Goal: Navigation & Orientation: Find specific page/section

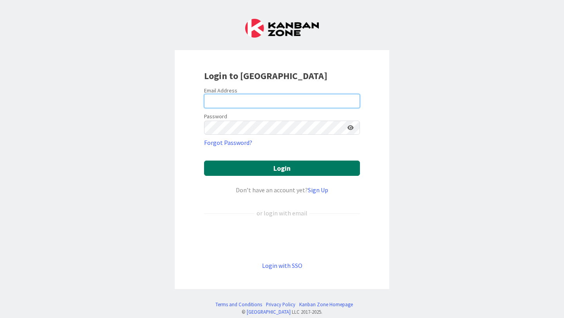
type input "[PERSON_NAME][EMAIL_ADDRESS][PERSON_NAME][DOMAIN_NAME]"
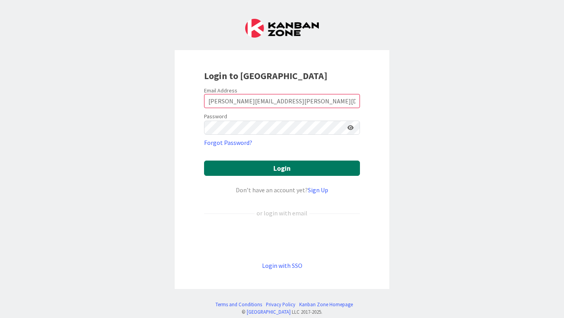
click at [256, 171] on button "Login" at bounding box center [282, 167] width 156 height 15
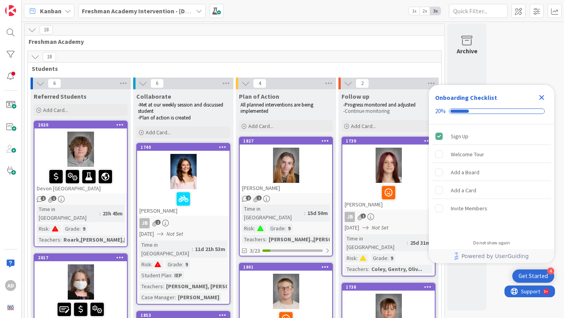
click at [542, 98] on icon "Close Checklist" at bounding box center [541, 97] width 5 height 5
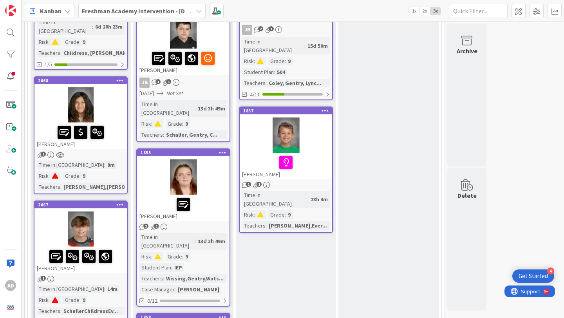
scroll to position [466, 0]
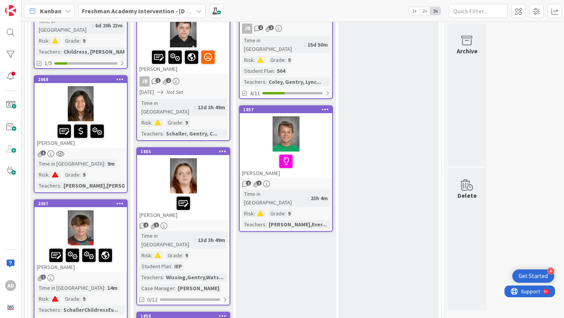
click at [103, 86] on div at bounding box center [80, 103] width 92 height 35
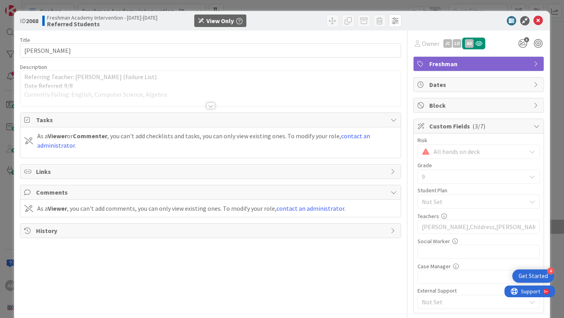
click at [211, 105] on div at bounding box center [210, 106] width 9 height 6
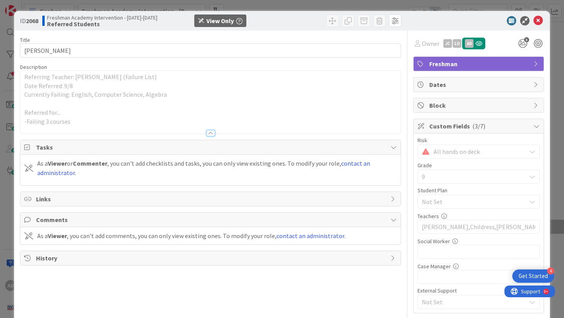
click at [210, 131] on div at bounding box center [210, 133] width 9 height 6
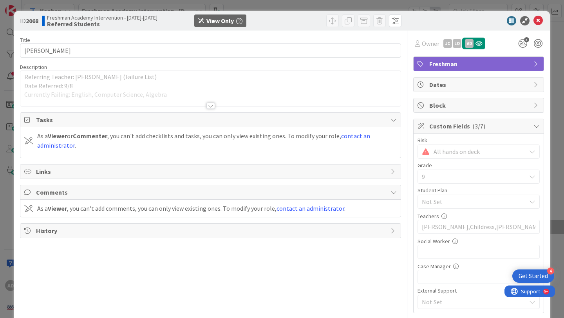
click at [211, 107] on div at bounding box center [210, 106] width 9 height 6
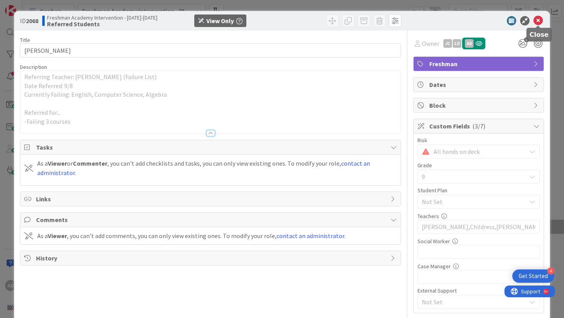
click at [541, 22] on icon at bounding box center [537, 20] width 9 height 9
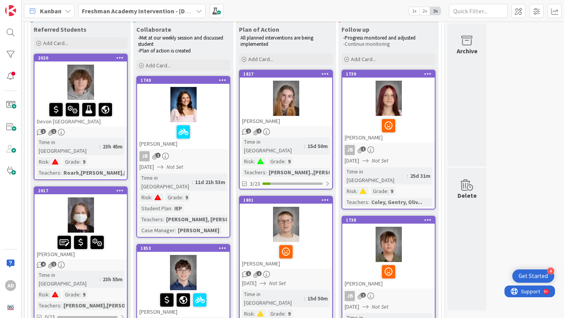
scroll to position [20, 0]
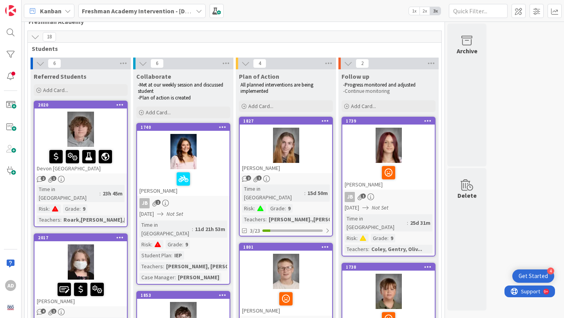
click at [133, 13] on b "Freshman Academy Intervention - [DATE]-[DATE]" at bounding box center [150, 11] width 136 height 8
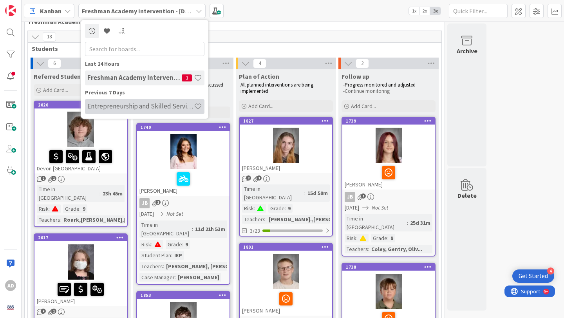
click at [130, 104] on h4 "Entrepreneurship and Skilled Services Interventions - [DATE]-[DATE]" at bounding box center [140, 106] width 106 height 8
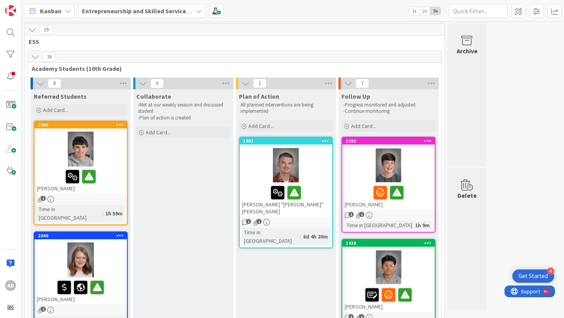
click at [117, 151] on div at bounding box center [80, 148] width 92 height 35
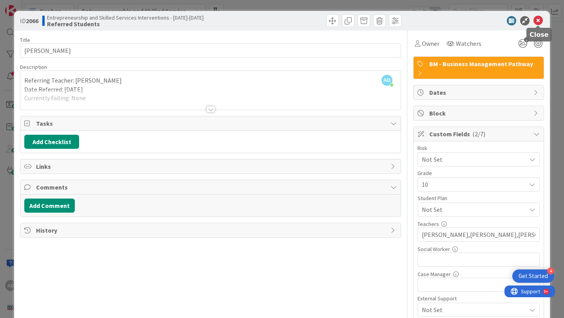
click at [539, 23] on icon at bounding box center [537, 20] width 9 height 9
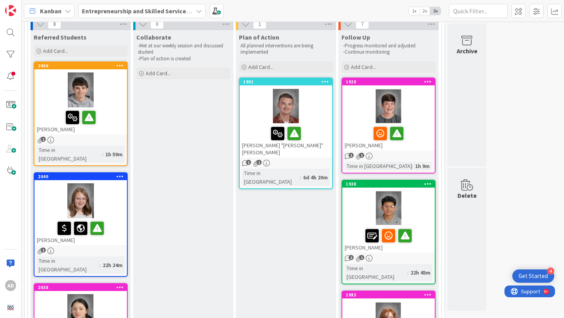
scroll to position [74, 0]
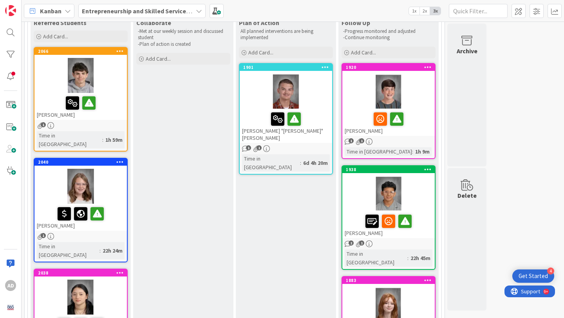
click at [119, 205] on div at bounding box center [81, 213] width 88 height 16
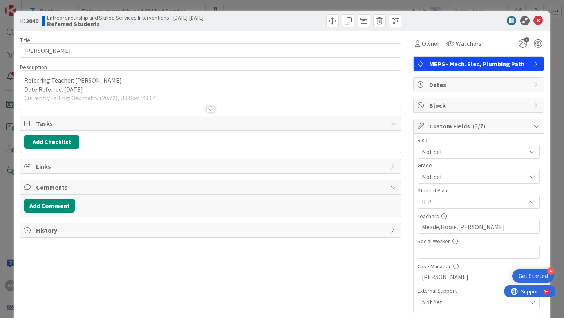
click at [128, 106] on div at bounding box center [210, 100] width 380 height 20
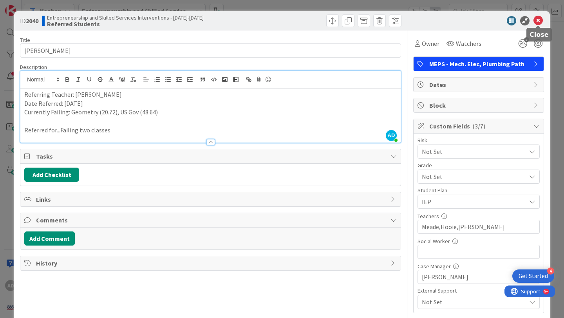
click at [538, 21] on icon at bounding box center [537, 20] width 9 height 9
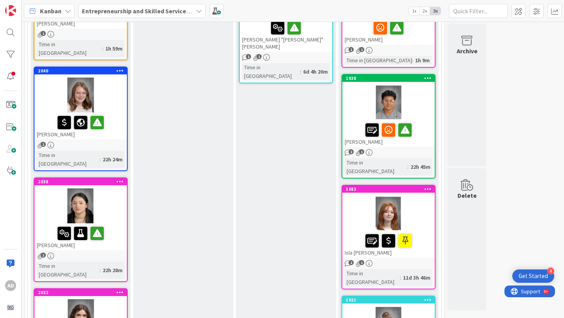
scroll to position [169, 0]
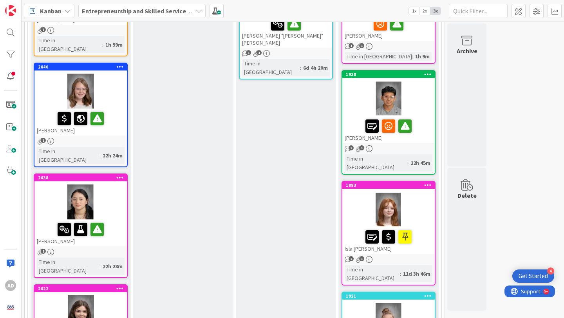
click at [117, 184] on div at bounding box center [80, 201] width 92 height 35
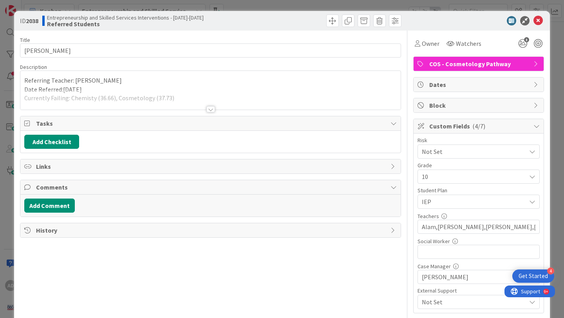
click at [180, 103] on div at bounding box center [210, 100] width 380 height 20
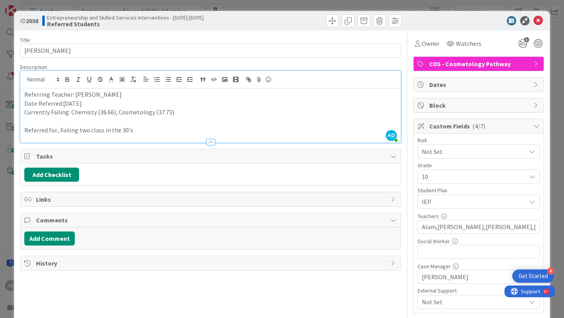
click at [212, 139] on div at bounding box center [210, 142] width 9 height 6
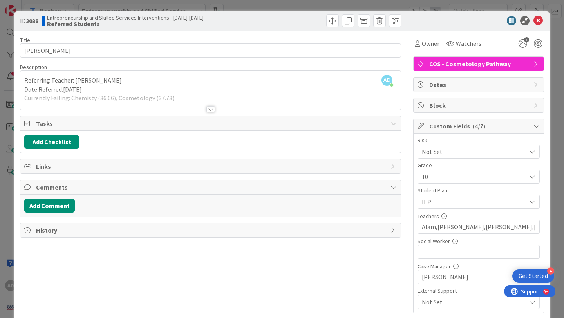
click at [210, 110] on div at bounding box center [210, 109] width 9 height 6
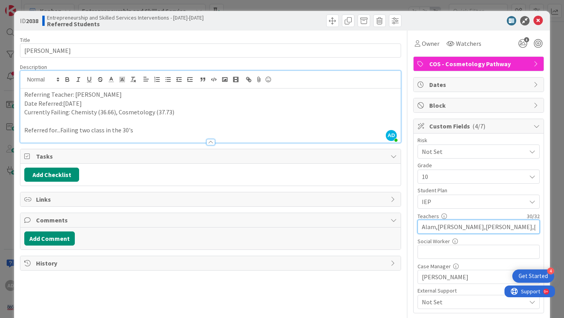
click at [516, 227] on input "Alam,[PERSON_NAME],[PERSON_NAME],[PERSON_NAME]" at bounding box center [478, 227] width 122 height 14
drag, startPoint x: 457, startPoint y: 226, endPoint x: 438, endPoint y: 223, distance: 19.4
click at [438, 224] on input "Alam,[PERSON_NAME],[PERSON_NAME],[PERSON_NAME]" at bounding box center [478, 227] width 122 height 14
click at [527, 224] on input "Alam,[PERSON_NAME],[PERSON_NAME],[PERSON_NAME]" at bounding box center [478, 227] width 122 height 14
drag, startPoint x: 456, startPoint y: 226, endPoint x: 437, endPoint y: 225, distance: 19.2
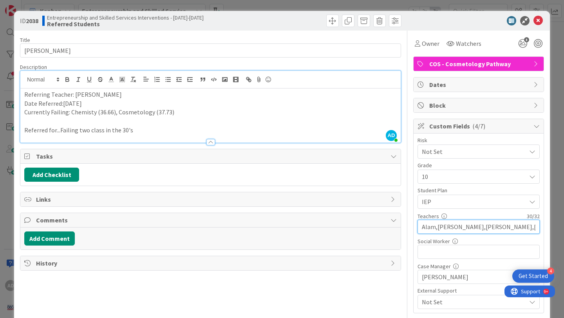
click at [437, 225] on input "Alam,[PERSON_NAME],[PERSON_NAME],[PERSON_NAME]" at bounding box center [478, 227] width 122 height 14
type input "Alam,Dockery,[PERSON_NAME],[PERSON_NAME]"
click at [382, 61] on div "Title 12 / 128 [PERSON_NAME] Description AD [PERSON_NAME] just joined Referring…" at bounding box center [210, 203] width 381 height 345
click at [540, 22] on icon at bounding box center [537, 20] width 9 height 9
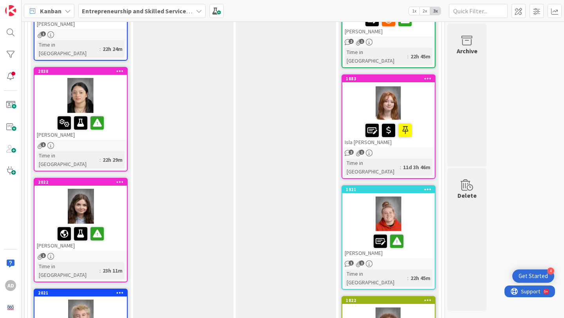
scroll to position [281, 0]
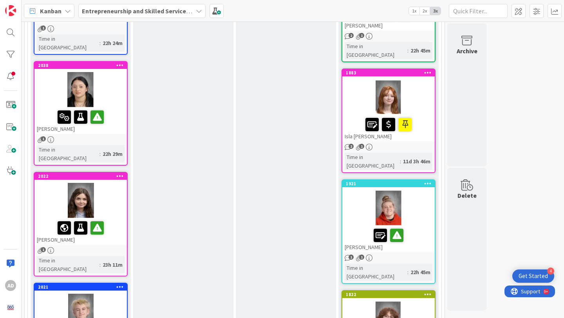
click at [113, 183] on div at bounding box center [80, 200] width 92 height 35
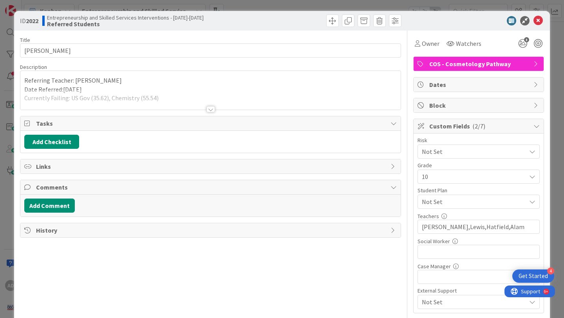
click at [217, 100] on div at bounding box center [210, 100] width 380 height 20
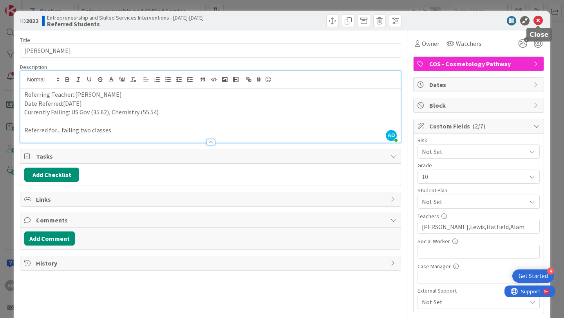
click at [537, 23] on icon at bounding box center [537, 20] width 9 height 9
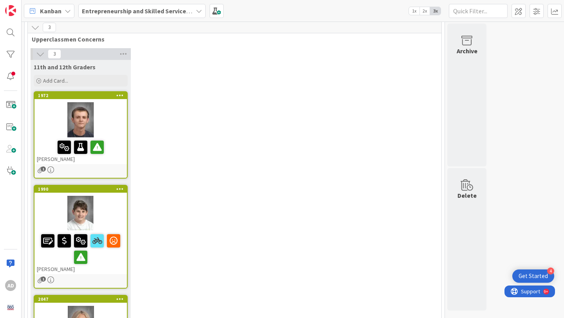
scroll to position [1008, 0]
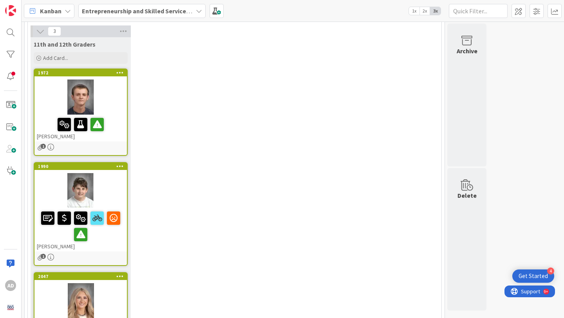
click at [110, 283] on div at bounding box center [80, 300] width 92 height 35
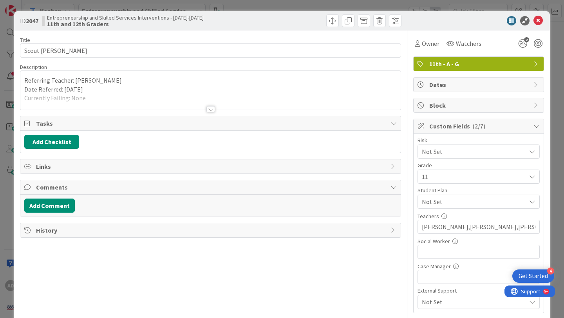
click at [164, 99] on div at bounding box center [210, 100] width 380 height 20
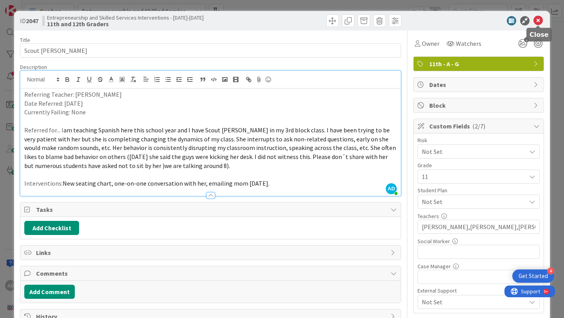
click at [535, 18] on icon at bounding box center [537, 20] width 9 height 9
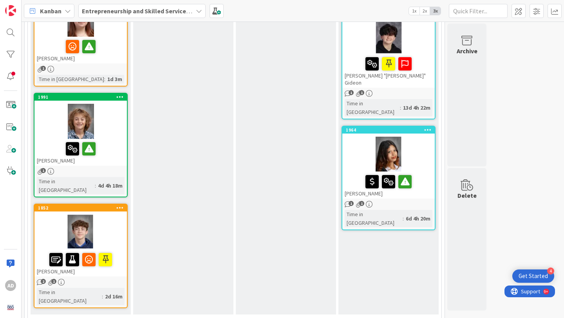
scroll to position [681, 0]
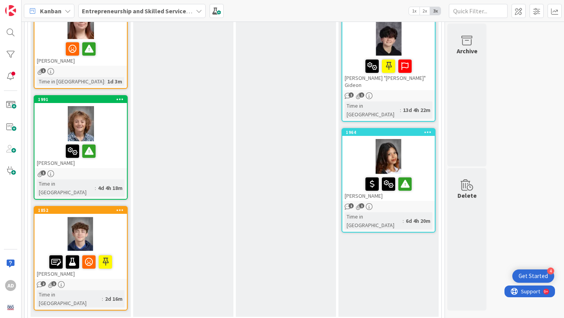
click at [110, 217] on div at bounding box center [80, 234] width 92 height 35
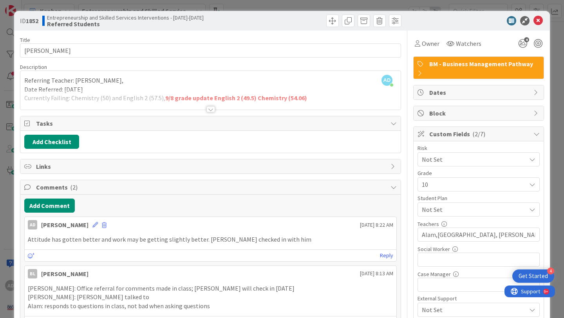
click at [236, 104] on div at bounding box center [210, 100] width 380 height 20
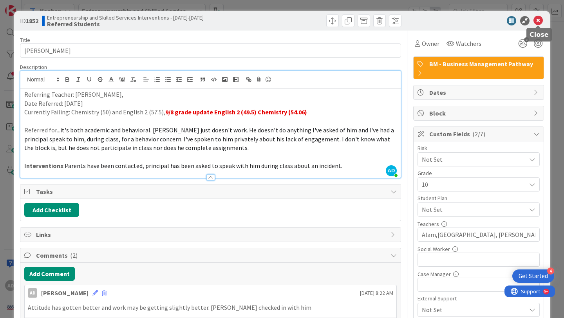
click at [537, 18] on icon at bounding box center [537, 20] width 9 height 9
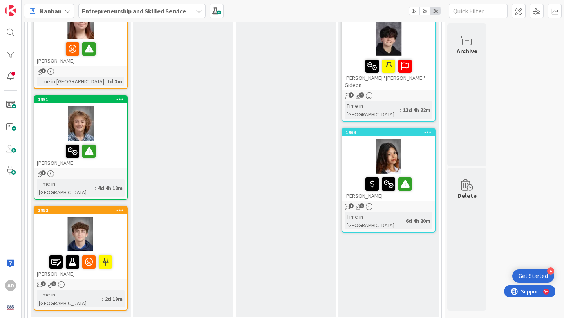
scroll to position [677, 0]
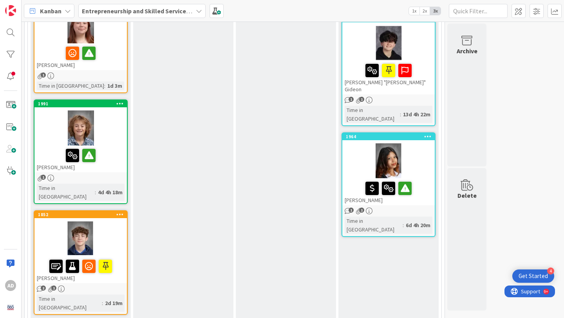
click at [119, 147] on div at bounding box center [81, 155] width 88 height 16
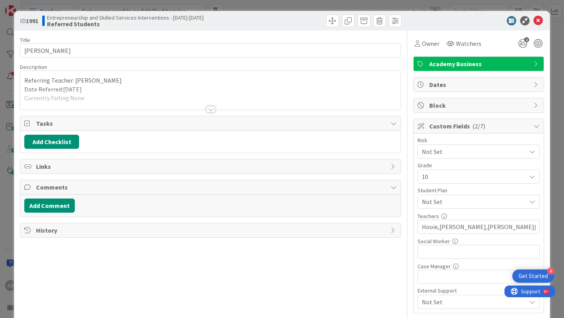
click at [212, 109] on div at bounding box center [210, 109] width 9 height 6
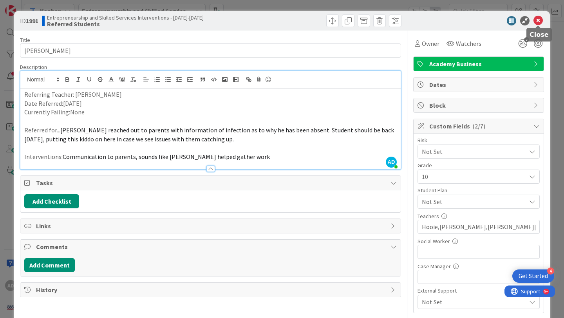
click at [540, 18] on icon at bounding box center [537, 20] width 9 height 9
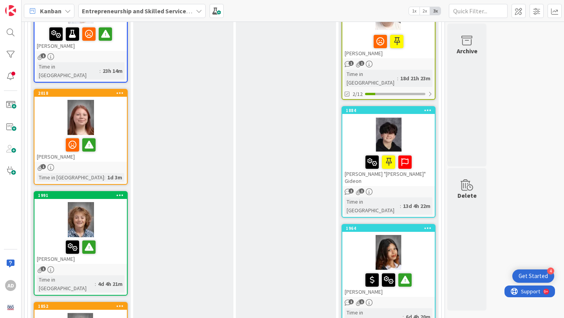
scroll to position [576, 0]
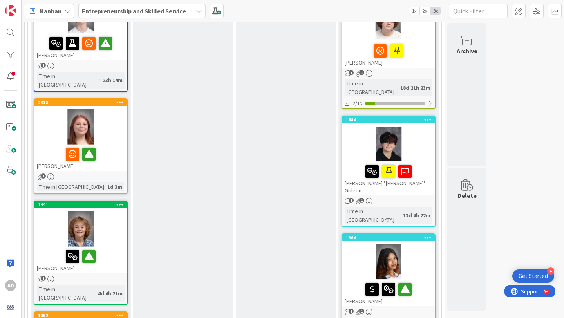
click at [123, 109] on div at bounding box center [80, 126] width 92 height 35
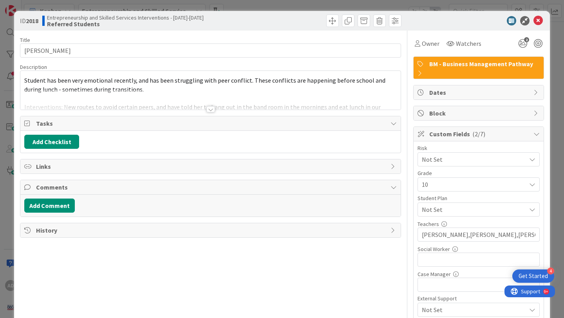
click at [214, 98] on div at bounding box center [210, 100] width 380 height 20
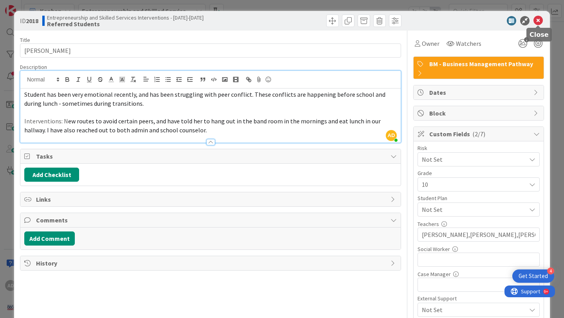
click at [538, 22] on icon at bounding box center [537, 20] width 9 height 9
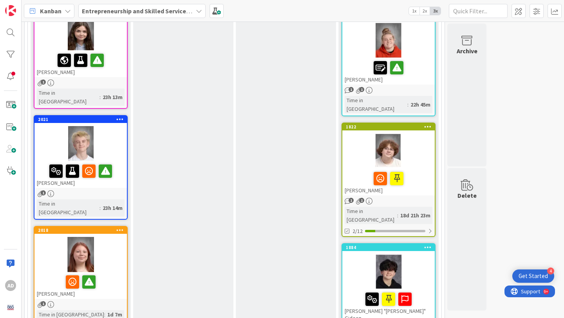
scroll to position [455, 0]
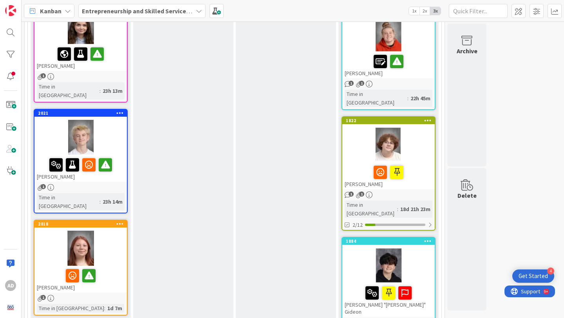
click at [114, 120] on div at bounding box center [80, 137] width 92 height 35
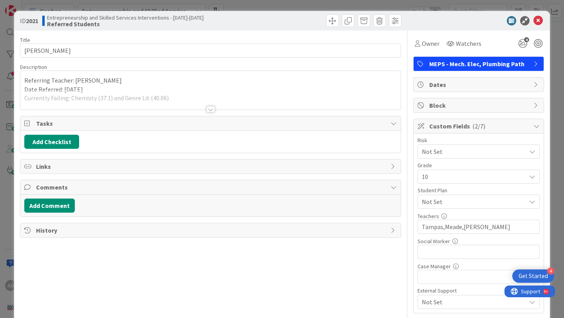
click at [113, 104] on div at bounding box center [210, 100] width 380 height 20
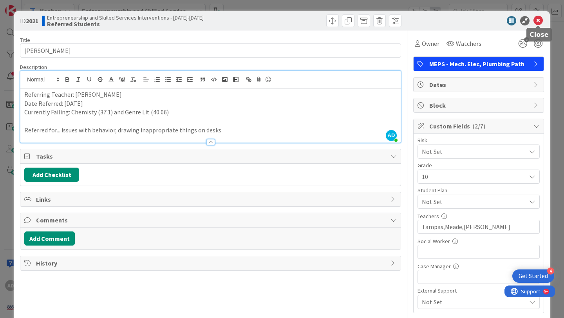
click at [540, 21] on icon at bounding box center [537, 20] width 9 height 9
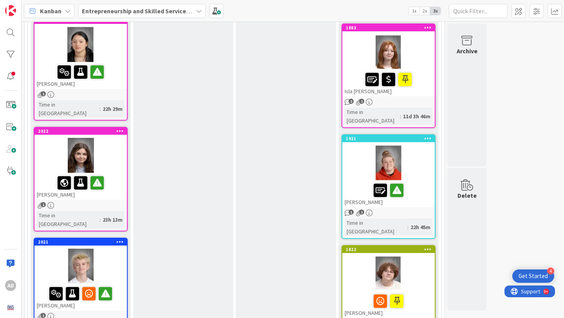
click at [118, 138] on div at bounding box center [80, 155] width 92 height 35
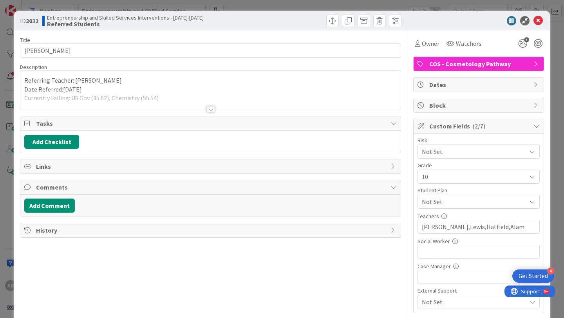
click at [144, 97] on div at bounding box center [210, 100] width 380 height 20
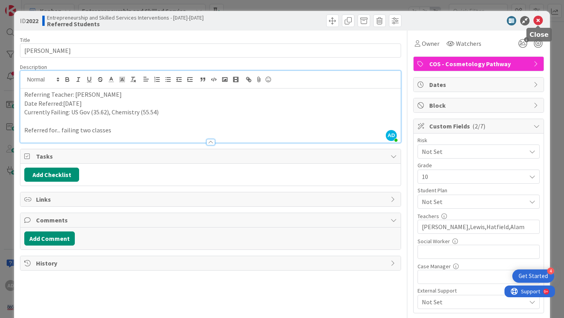
click at [538, 21] on icon at bounding box center [537, 20] width 9 height 9
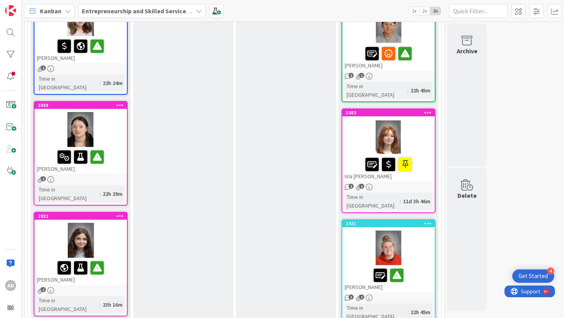
scroll to position [239, 0]
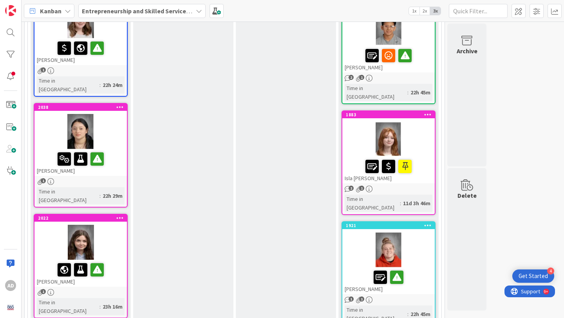
click at [119, 118] on div at bounding box center [80, 131] width 92 height 35
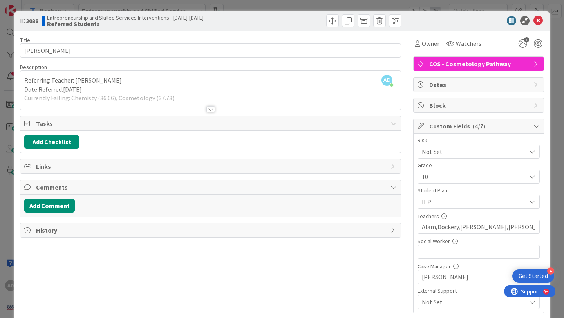
click at [219, 99] on div at bounding box center [210, 100] width 380 height 20
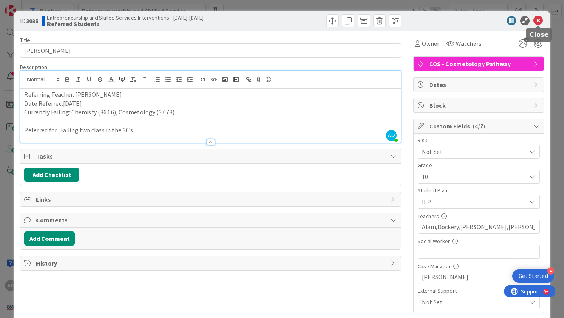
click at [540, 22] on icon at bounding box center [537, 20] width 9 height 9
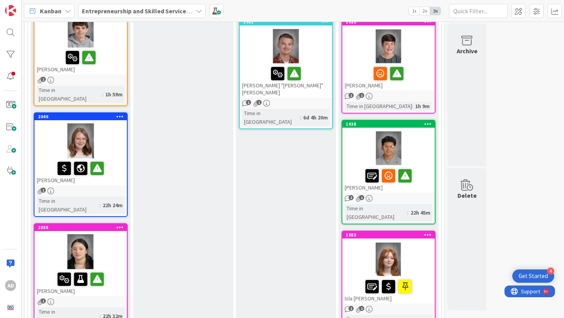
scroll to position [110, 0]
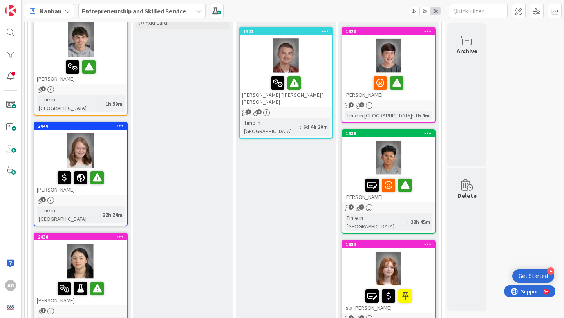
click at [115, 151] on div at bounding box center [80, 150] width 92 height 35
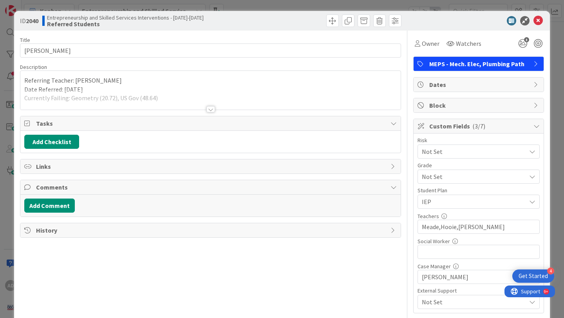
click at [187, 103] on div at bounding box center [210, 100] width 380 height 20
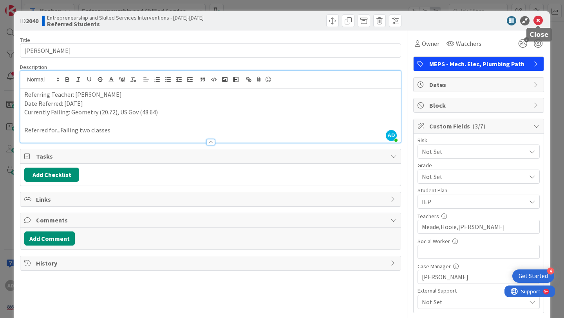
click at [540, 20] on icon at bounding box center [537, 20] width 9 height 9
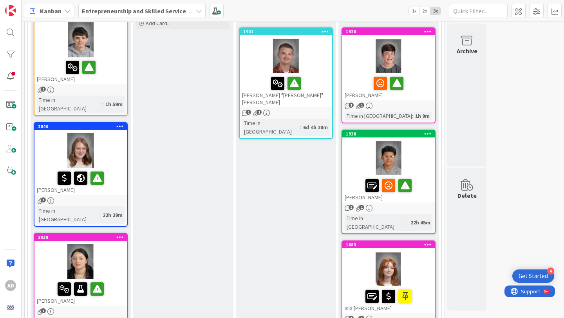
scroll to position [107, 0]
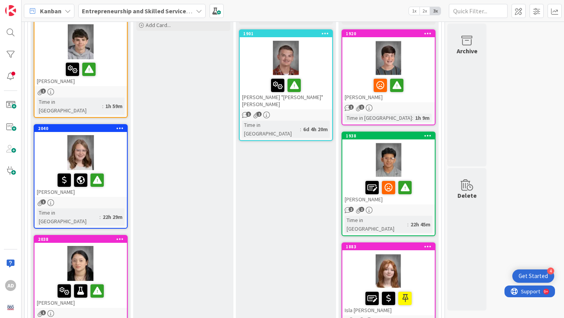
click at [356, 61] on div at bounding box center [388, 57] width 92 height 35
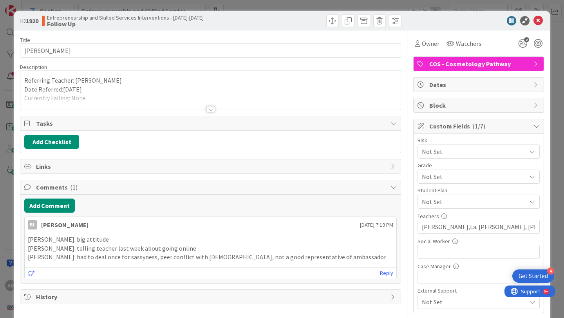
click at [339, 98] on div at bounding box center [210, 100] width 380 height 20
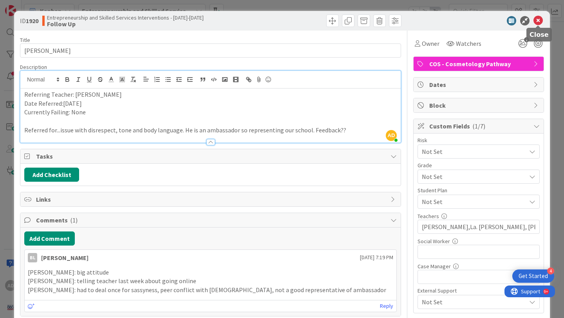
click at [537, 22] on icon at bounding box center [537, 20] width 9 height 9
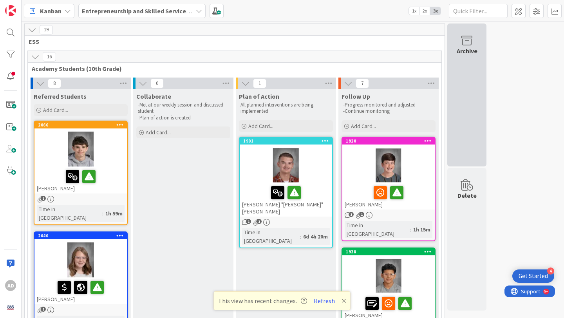
click at [476, 98] on div "Archive" at bounding box center [466, 94] width 39 height 143
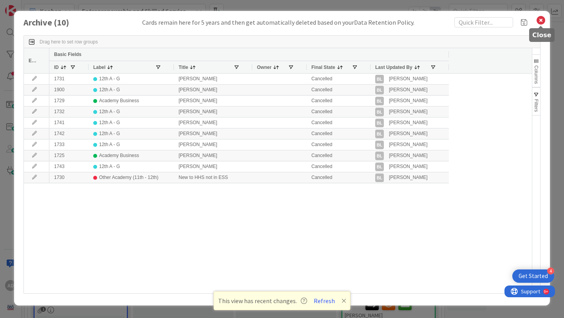
click at [538, 17] on icon at bounding box center [540, 20] width 10 height 11
